Goal: Task Accomplishment & Management: Use online tool/utility

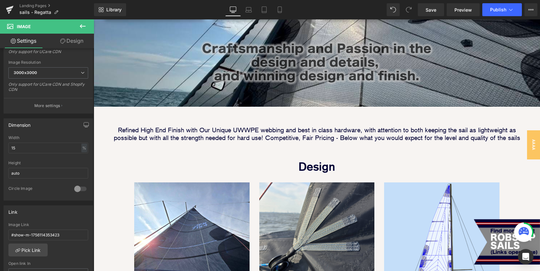
scroll to position [273, 0]
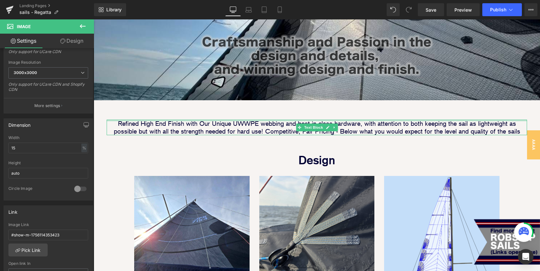
click at [242, 124] on p "Refined High End Finish with Our Unique UWWPE webbing and best in class hardwar…" at bounding box center [317, 128] width 420 height 16
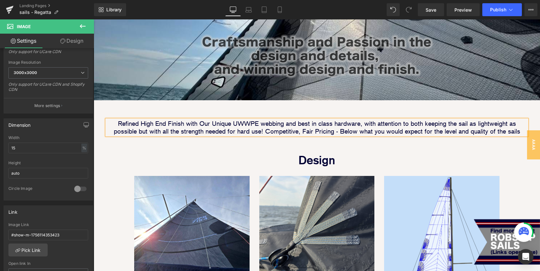
click at [242, 124] on p "Refined High End Finish with Our Unique UWWPE webbing and best in class hardwar…" at bounding box center [317, 128] width 420 height 16
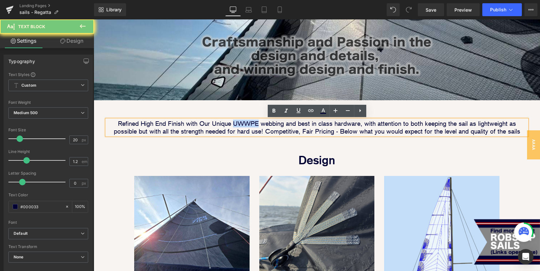
click at [245, 124] on p "Refined High End Finish with Our Unique UWWPE webbing and best in class hardwar…" at bounding box center [317, 128] width 420 height 16
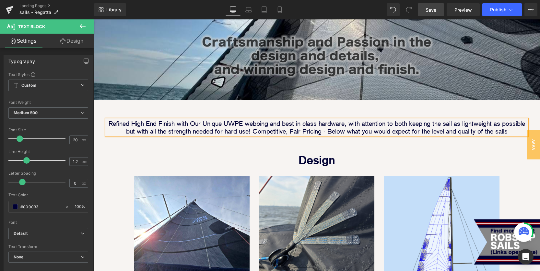
click at [427, 11] on span "Save" at bounding box center [430, 9] width 11 height 7
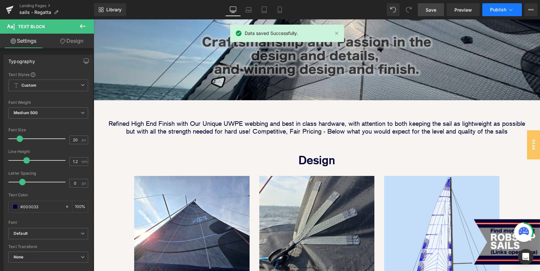
click at [494, 12] on button "Publish" at bounding box center [502, 9] width 40 height 13
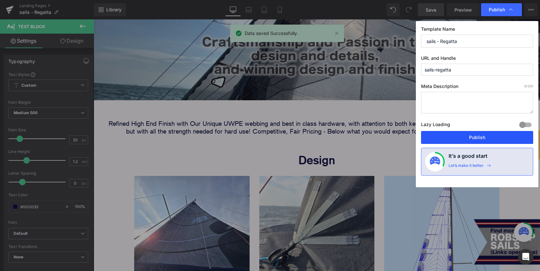
click at [0, 0] on button "Publish" at bounding box center [0, 0] width 0 height 0
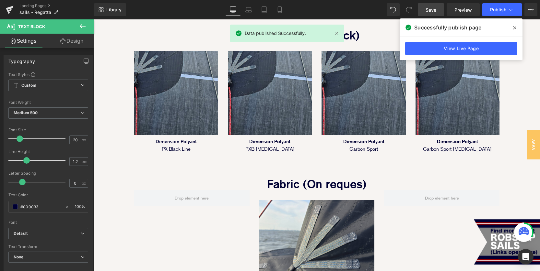
scroll to position [474, 0]
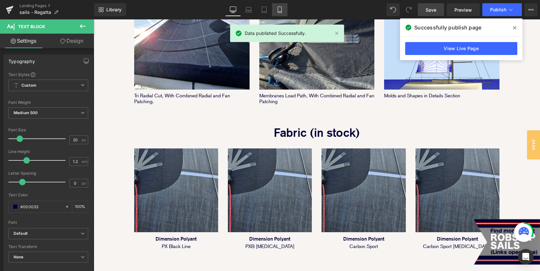
click at [280, 7] on icon at bounding box center [279, 9] width 6 height 6
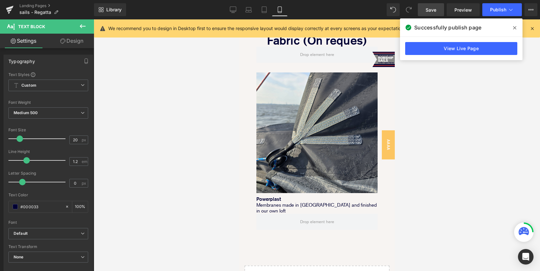
scroll to position [1001, 0]
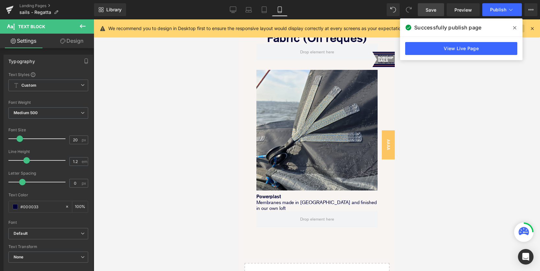
click at [0, 0] on icon at bounding box center [0, 0] width 0 height 0
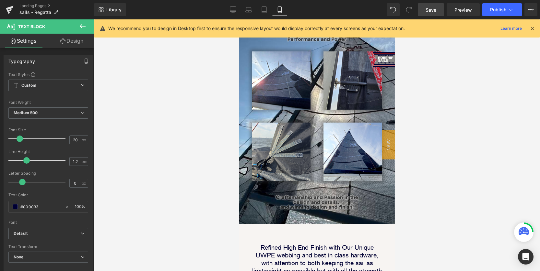
scroll to position [0, 0]
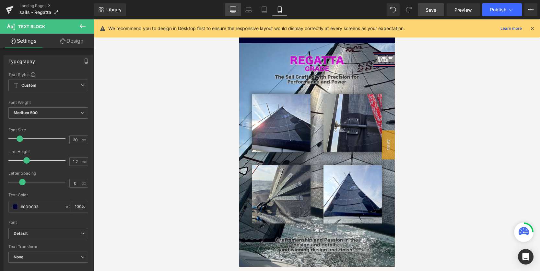
click at [228, 6] on link "Desktop" at bounding box center [233, 9] width 16 height 13
type input "100"
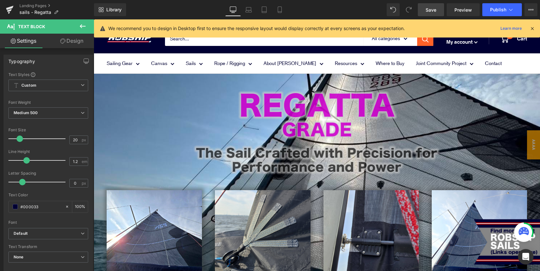
click at [534, 28] on icon at bounding box center [532, 29] width 6 height 6
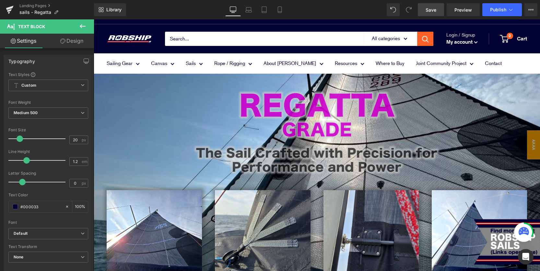
click at [429, 9] on span "Save" at bounding box center [430, 9] width 11 height 7
